Goal: Information Seeking & Learning: Learn about a topic

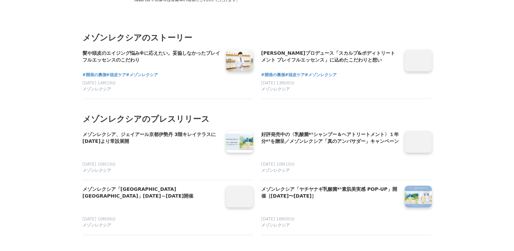
scroll to position [2617, 0]
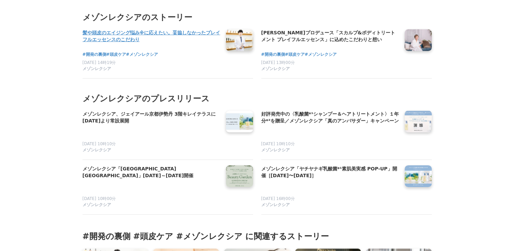
click at [157, 43] on h4 "髪や頭皮のエイジング悩み※に応えたい。妥協しなかったプレイフルエッセンスのこだわり" at bounding box center [152, 36] width 138 height 14
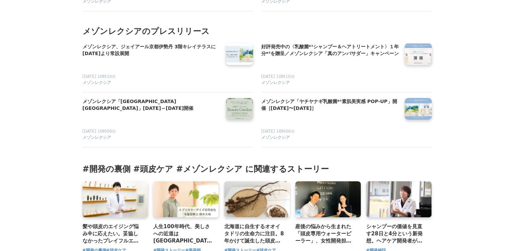
scroll to position [2685, 0]
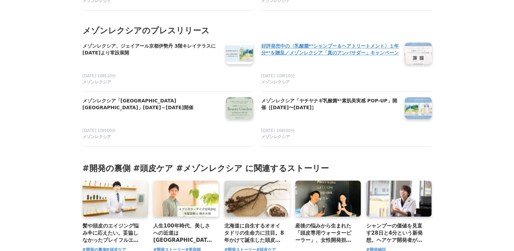
click at [319, 56] on h4 "好評発売中の〈乳酸菌*¹シャンプー＆ヘアトリートメント〉１年分*²を贈呈／メゾンレクシア「真のアンバサダー」キャンペーン" at bounding box center [330, 49] width 138 height 14
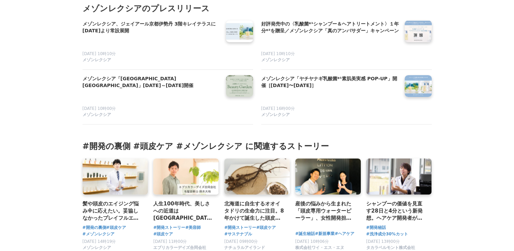
scroll to position [2719, 0]
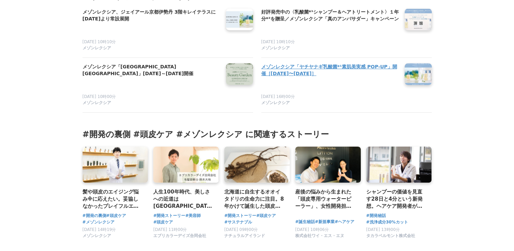
click at [310, 77] on h4 "メゾンレクシア「ヤチヤナギ乳酸菌*¹素肌美実感 POP-UP」開催［[DATE]〜[DATE]］" at bounding box center [330, 70] width 138 height 14
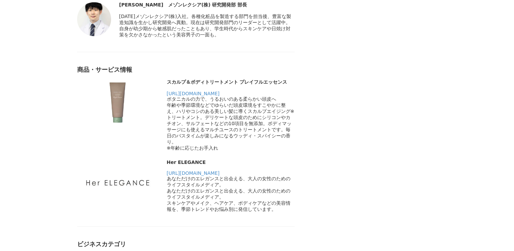
scroll to position [3603, 0]
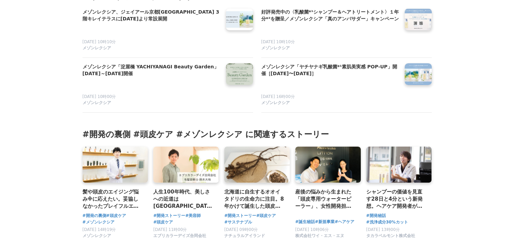
scroll to position [2719, 0]
click at [171, 77] on h4 "メゾンレクシア「[GEOGRAPHIC_DATA] [GEOGRAPHIC_DATA]」[DATE]～[DATE]開催" at bounding box center [152, 70] width 138 height 14
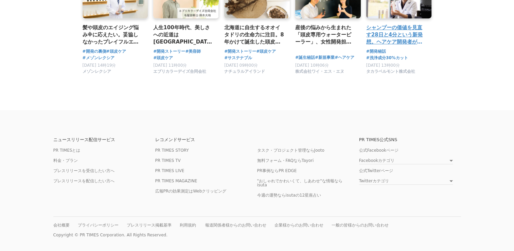
scroll to position [2948, 0]
